Goal: Find contact information: Find contact information

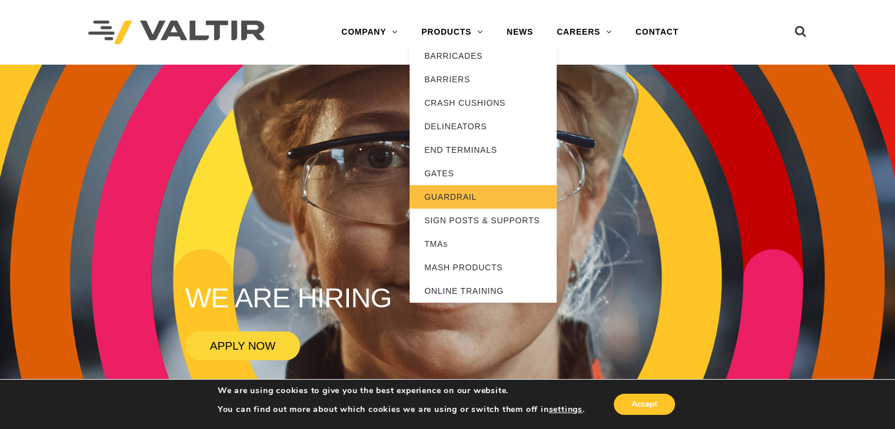
click at [451, 194] on link "GUARDRAIL" at bounding box center [482, 197] width 147 height 24
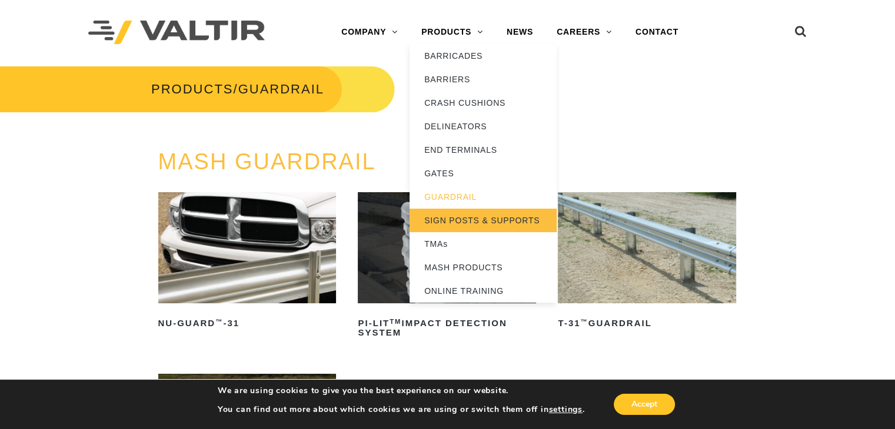
click at [469, 218] on link "SIGN POSTS & SUPPORTS" at bounding box center [482, 221] width 147 height 24
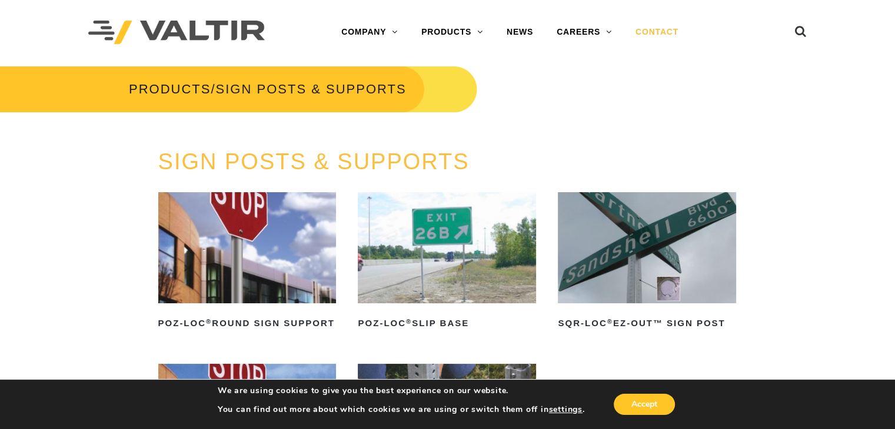
click at [654, 31] on link "CONTACT" at bounding box center [656, 33] width 66 height 24
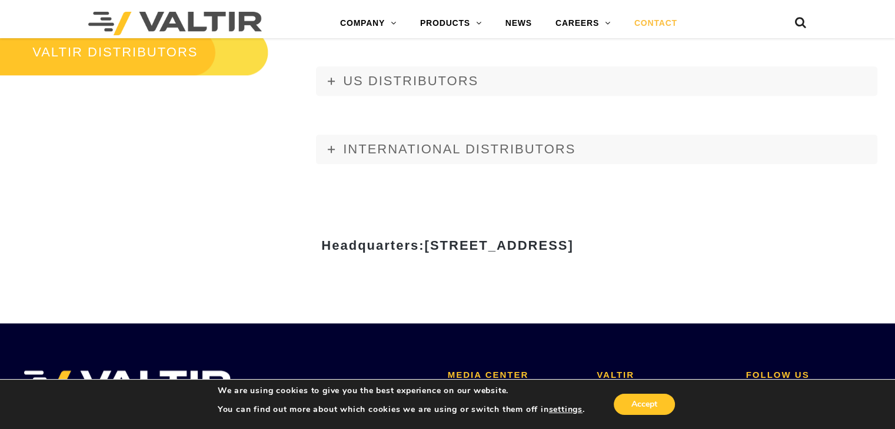
scroll to position [1412, 0]
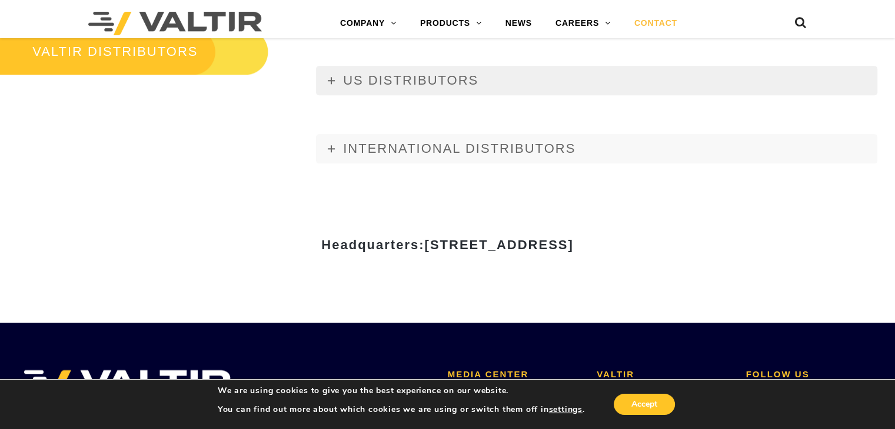
click at [422, 76] on span "US DISTRIBUTORS" at bounding box center [410, 80] width 135 height 15
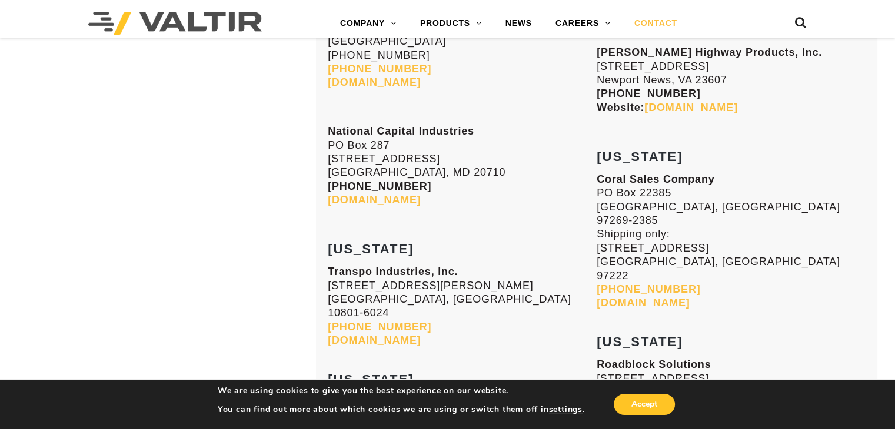
scroll to position [3764, 0]
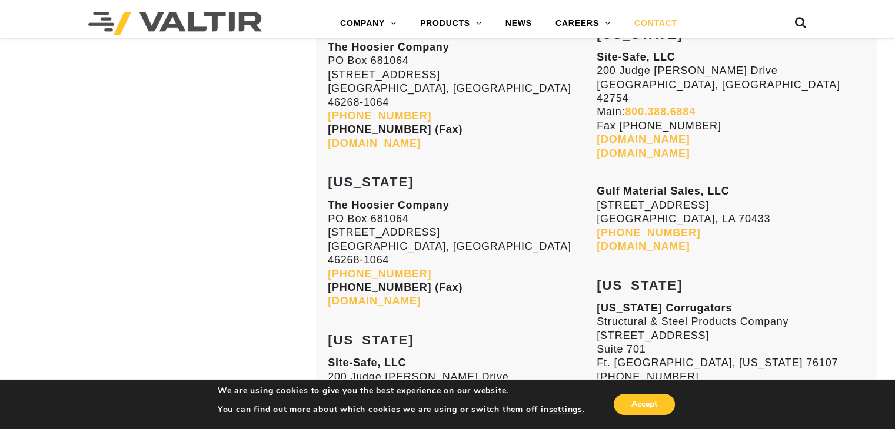
scroll to position [1412, 0]
